Goal: Task Accomplishment & Management: Use online tool/utility

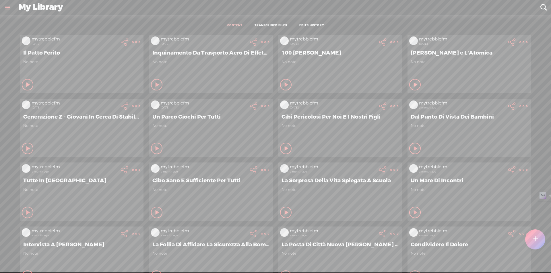
click at [539, 242] on div at bounding box center [535, 239] width 21 height 21
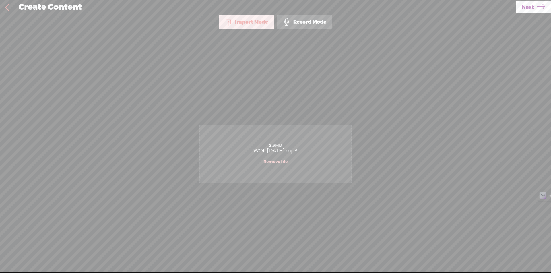
click at [525, 11] on span "Next" at bounding box center [528, 7] width 12 height 15
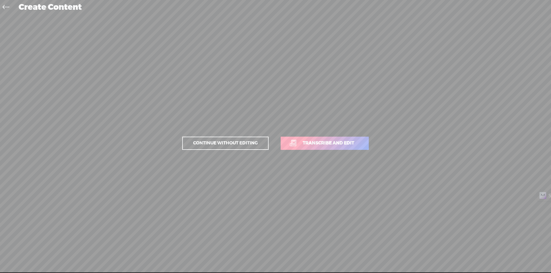
click at [331, 143] on span "Transcribe and edit" at bounding box center [328, 143] width 63 height 7
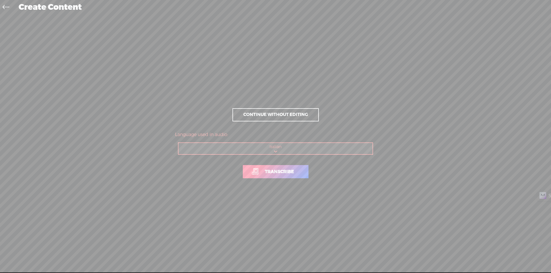
click at [297, 150] on select "Choose a language Afrikaans Albanian Amharic Arabic, Gulf Arabic, Modern Standa…" at bounding box center [275, 149] width 195 height 12
select select "en-US"
click at [178, 143] on select "Choose a language Afrikaans Albanian Amharic Arabic, Gulf Arabic, Modern Standa…" at bounding box center [275, 149] width 195 height 12
click at [273, 175] on link "Transcribe" at bounding box center [276, 171] width 66 height 13
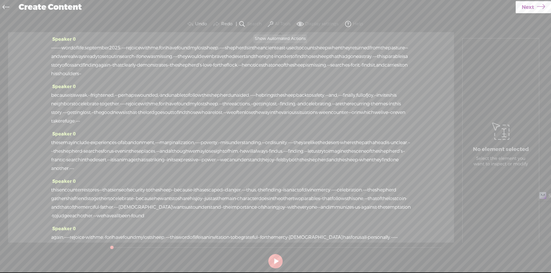
click at [283, 23] on label "AI Tools" at bounding box center [283, 24] width 16 height 6
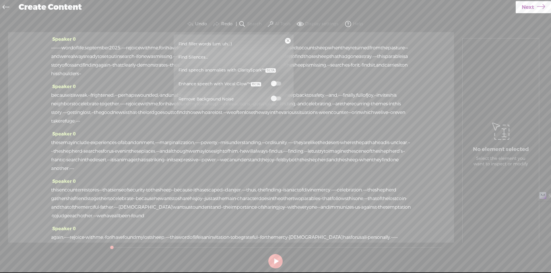
click at [275, 80] on label at bounding box center [275, 83] width 25 height 7
click at [275, 97] on span at bounding box center [276, 98] width 10 height 4
click at [286, 40] on link at bounding box center [288, 41] width 6 height 6
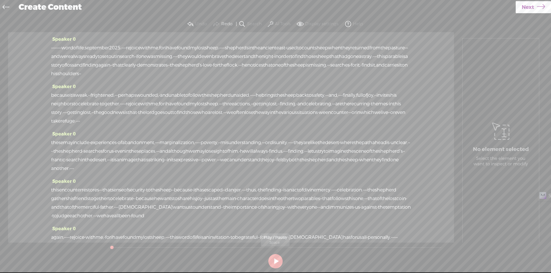
click at [277, 262] on button at bounding box center [275, 261] width 14 height 14
click at [52, 47] on span "·" at bounding box center [51, 48] width 1 height 9
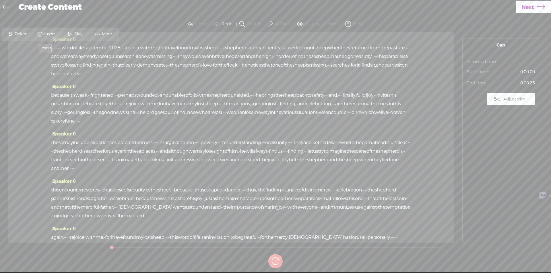
click at [49, 34] on span "Insert" at bounding box center [50, 34] width 12 height 6
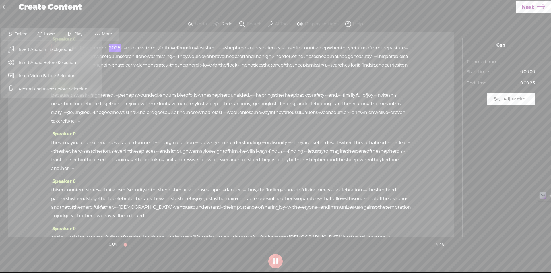
click at [48, 66] on span "Insert Audio Before Selection" at bounding box center [47, 62] width 80 height 13
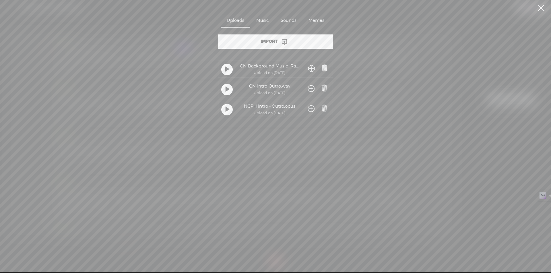
click at [310, 88] on span at bounding box center [311, 89] width 7 height 11
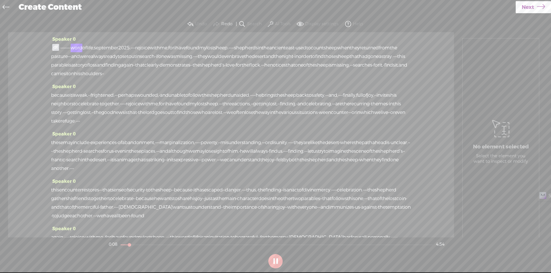
click at [53, 47] on span at bounding box center [55, 47] width 7 height 7
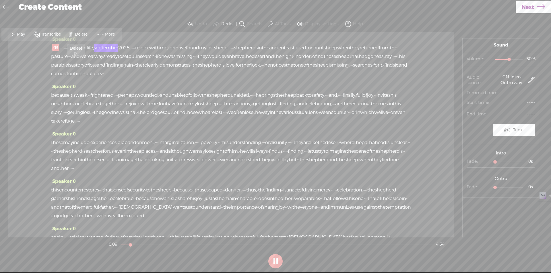
click at [75, 34] on span "Delete" at bounding box center [82, 35] width 14 height 6
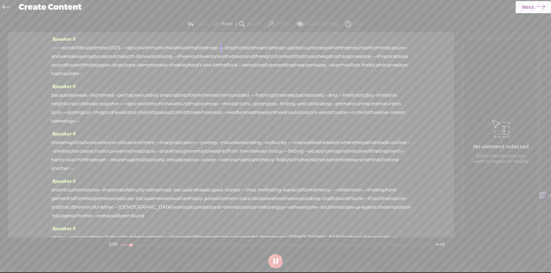
click at [52, 49] on span "·" at bounding box center [51, 48] width 1 height 9
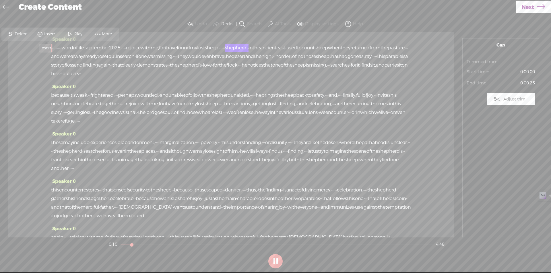
click at [44, 33] on span at bounding box center [40, 34] width 9 height 10
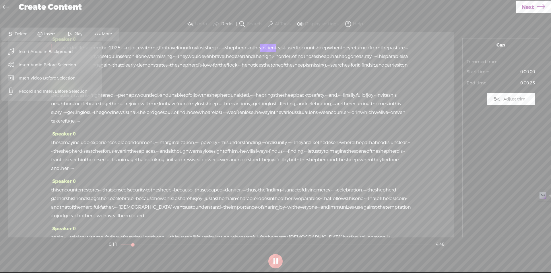
click at [48, 64] on span "Insert Audio Before Selection" at bounding box center [47, 65] width 80 height 13
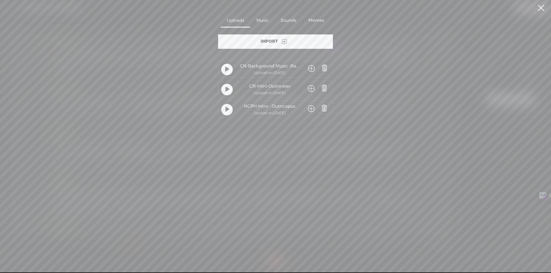
click at [310, 109] on span at bounding box center [311, 109] width 7 height 11
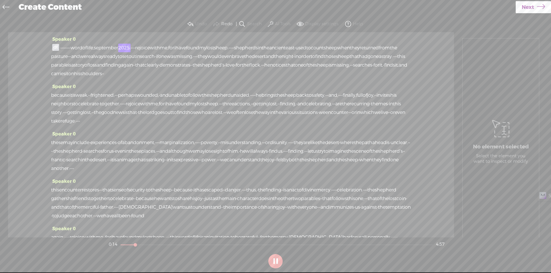
scroll to position [209, 0]
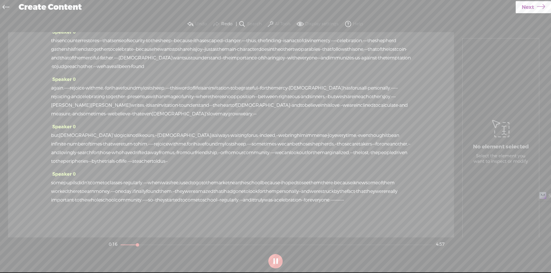
click at [334, 200] on span "·" at bounding box center [334, 200] width 1 height 9
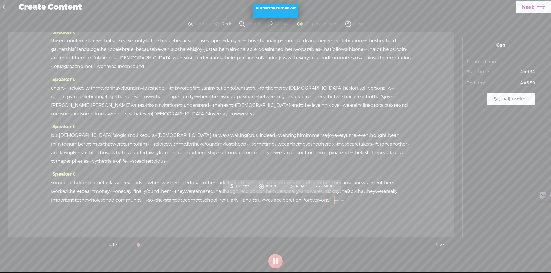
click at [275, 182] on span "Insert" at bounding box center [267, 186] width 29 height 10
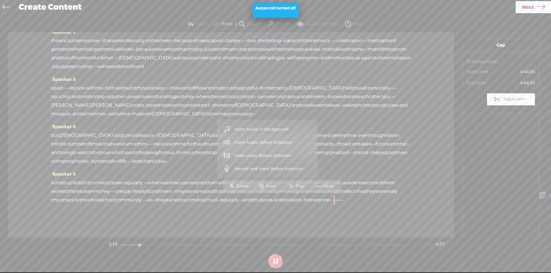
click at [270, 145] on span "Insert Audio Before Selection" at bounding box center [263, 142] width 80 height 13
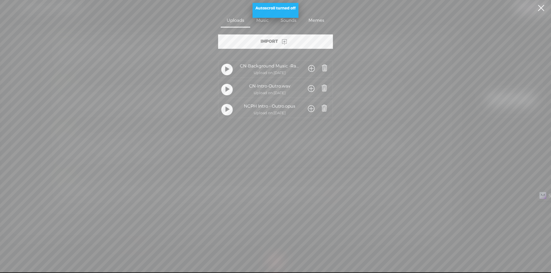
click at [309, 110] on span at bounding box center [311, 109] width 7 height 11
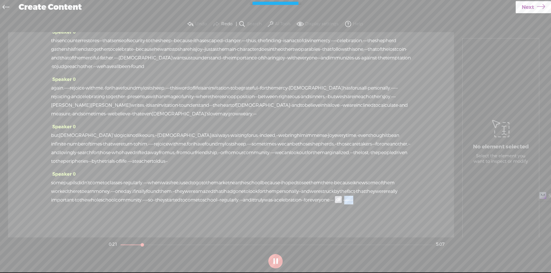
drag, startPoint x: 291, startPoint y: 200, endPoint x: 350, endPoint y: 197, distance: 58.9
click at [350, 197] on div "some pupils didn't come to classes · regularly. · · · · when i was free, i used…" at bounding box center [231, 191] width 360 height 26
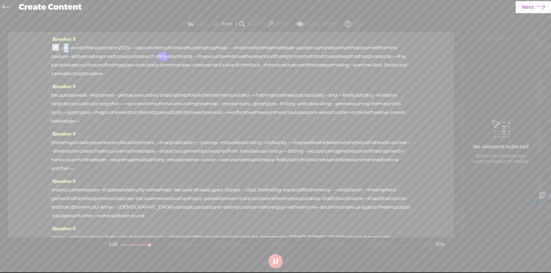
drag, startPoint x: 68, startPoint y: 48, endPoint x: 81, endPoint y: 46, distance: 13.0
click at [81, 46] on div "· · · · · · · · · word of life, [DATE]. · · · · rejoice with me, for i have fou…" at bounding box center [231, 61] width 360 height 34
click at [40, 32] on span "Delete" at bounding box center [43, 34] width 14 height 6
click at [54, 46] on span at bounding box center [55, 47] width 7 height 7
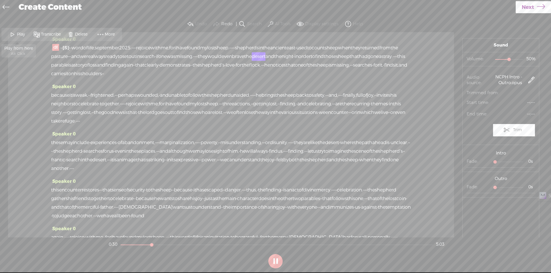
click at [26, 30] on span "Play" at bounding box center [17, 34] width 29 height 10
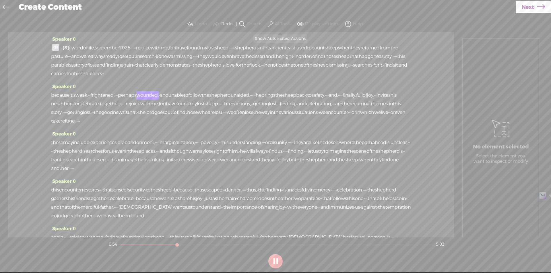
click at [279, 22] on label "AI Tools" at bounding box center [283, 24] width 16 height 6
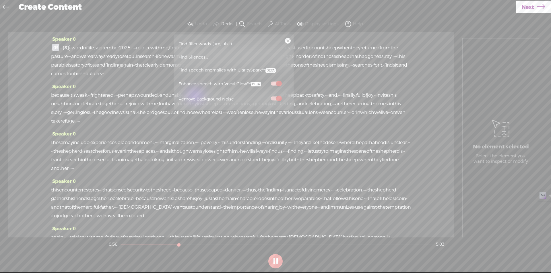
click at [277, 100] on span at bounding box center [276, 98] width 10 height 4
click at [274, 83] on span at bounding box center [276, 83] width 10 height 4
click at [277, 83] on span at bounding box center [276, 83] width 10 height 4
click at [345, 82] on div "Speaker 0 · · [S] · · · · · · · word of life, [DATE]. · · · · rejoice with me, …" at bounding box center [231, 58] width 360 height 47
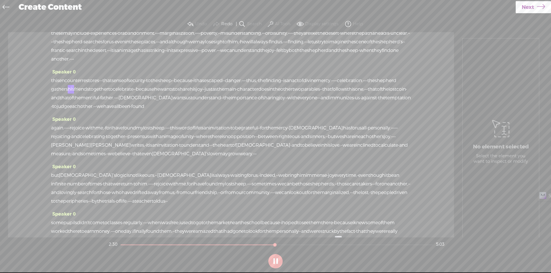
scroll to position [115, 0]
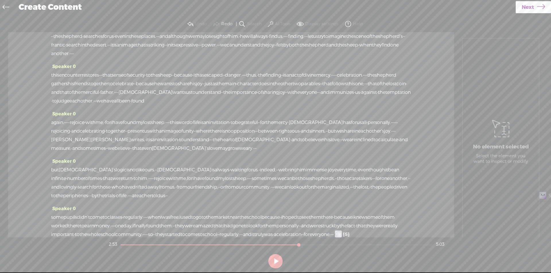
click at [543, 7] on icon at bounding box center [541, 7] width 8 height 15
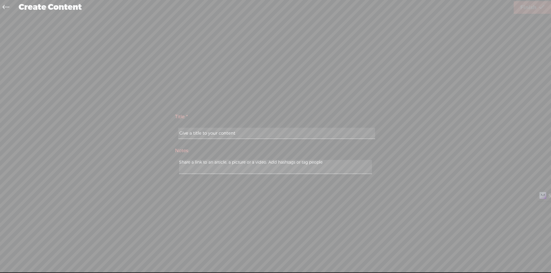
click at [321, 136] on input "text" at bounding box center [276, 133] width 197 height 11
type input "Word of Life - [DATE]"
click at [524, 12] on span "Finish" at bounding box center [528, 7] width 16 height 15
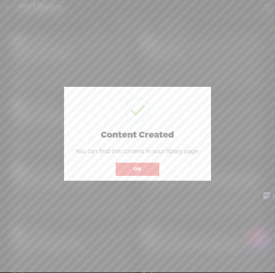
click at [142, 168] on button "OK" at bounding box center [138, 168] width 44 height 13
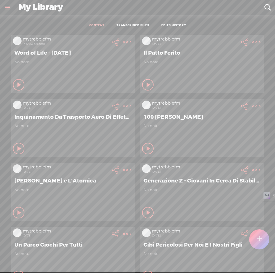
click at [131, 40] on t at bounding box center [127, 42] width 8 height 8
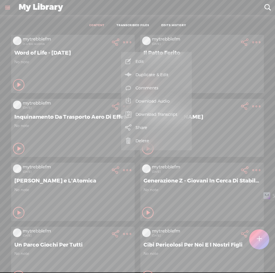
click at [158, 100] on link "Download Audio" at bounding box center [156, 100] width 65 height 13
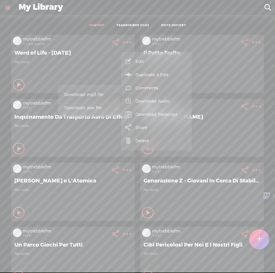
click at [96, 95] on span "Download .mp3 file" at bounding box center [89, 94] width 50 height 13
